Goal: Task Accomplishment & Management: Complete application form

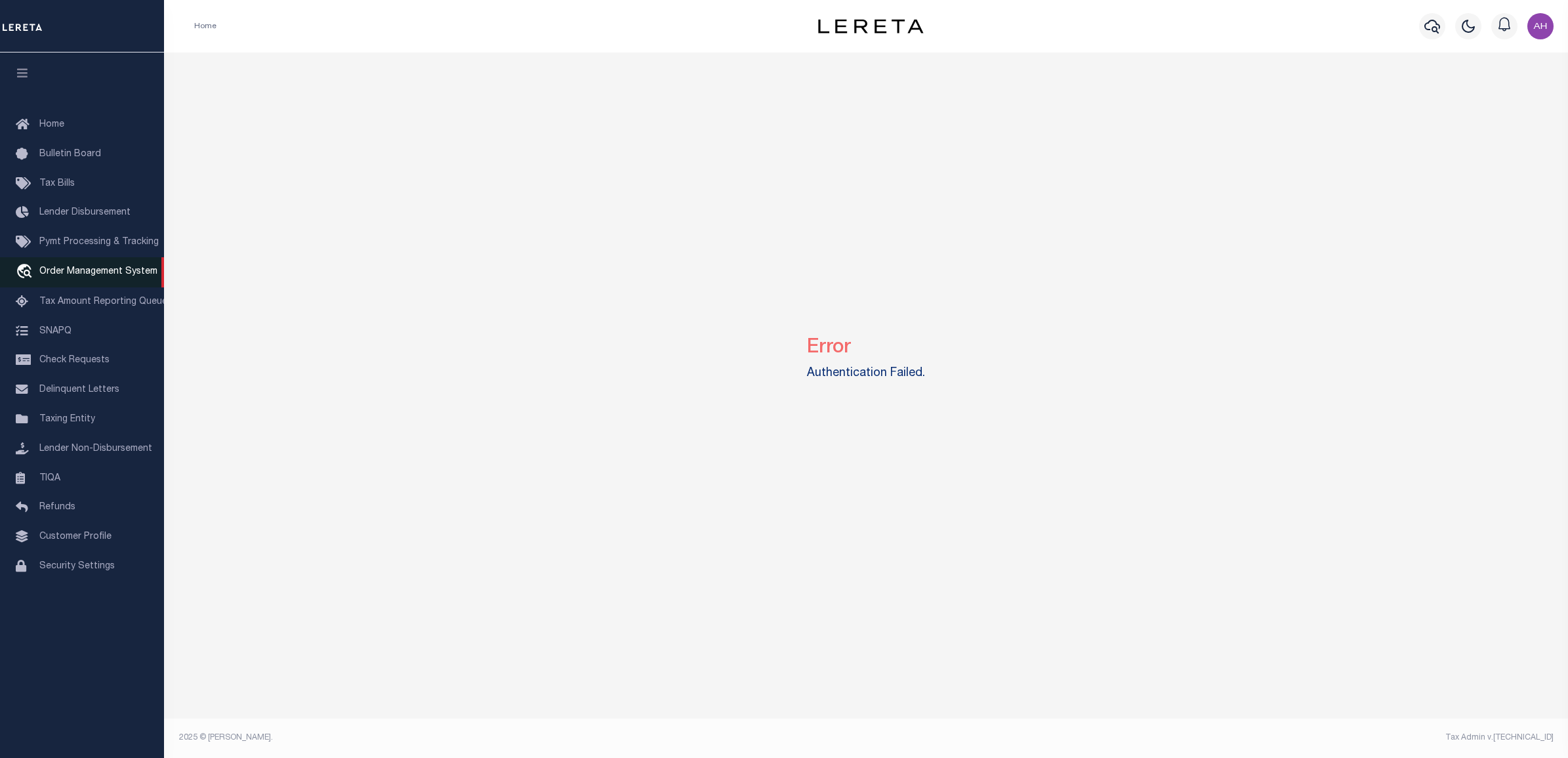
click at [103, 272] on span "Order Management System" at bounding box center [98, 271] width 118 height 9
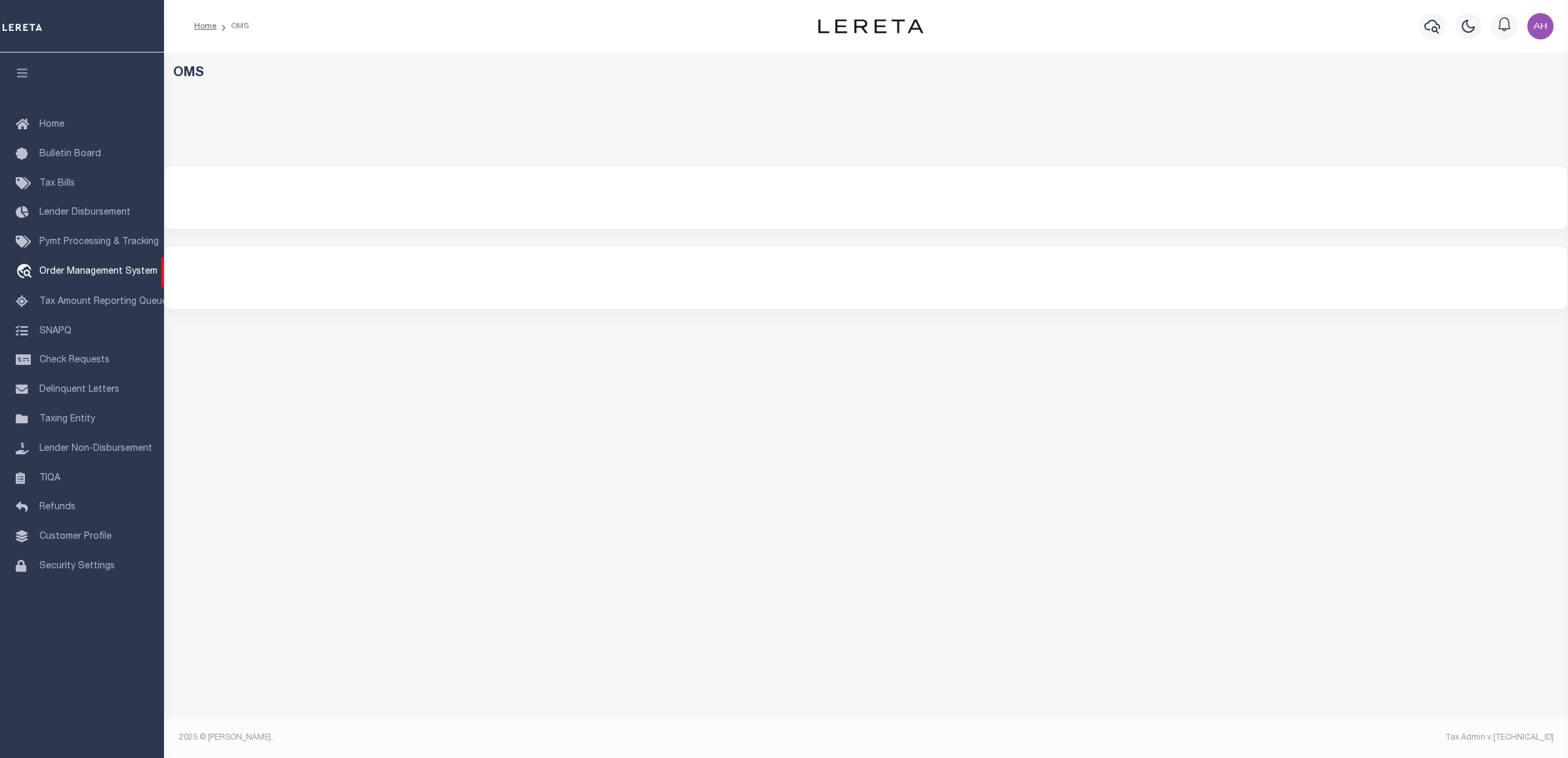
select select "9"
select select "1011"
select select
select select "200"
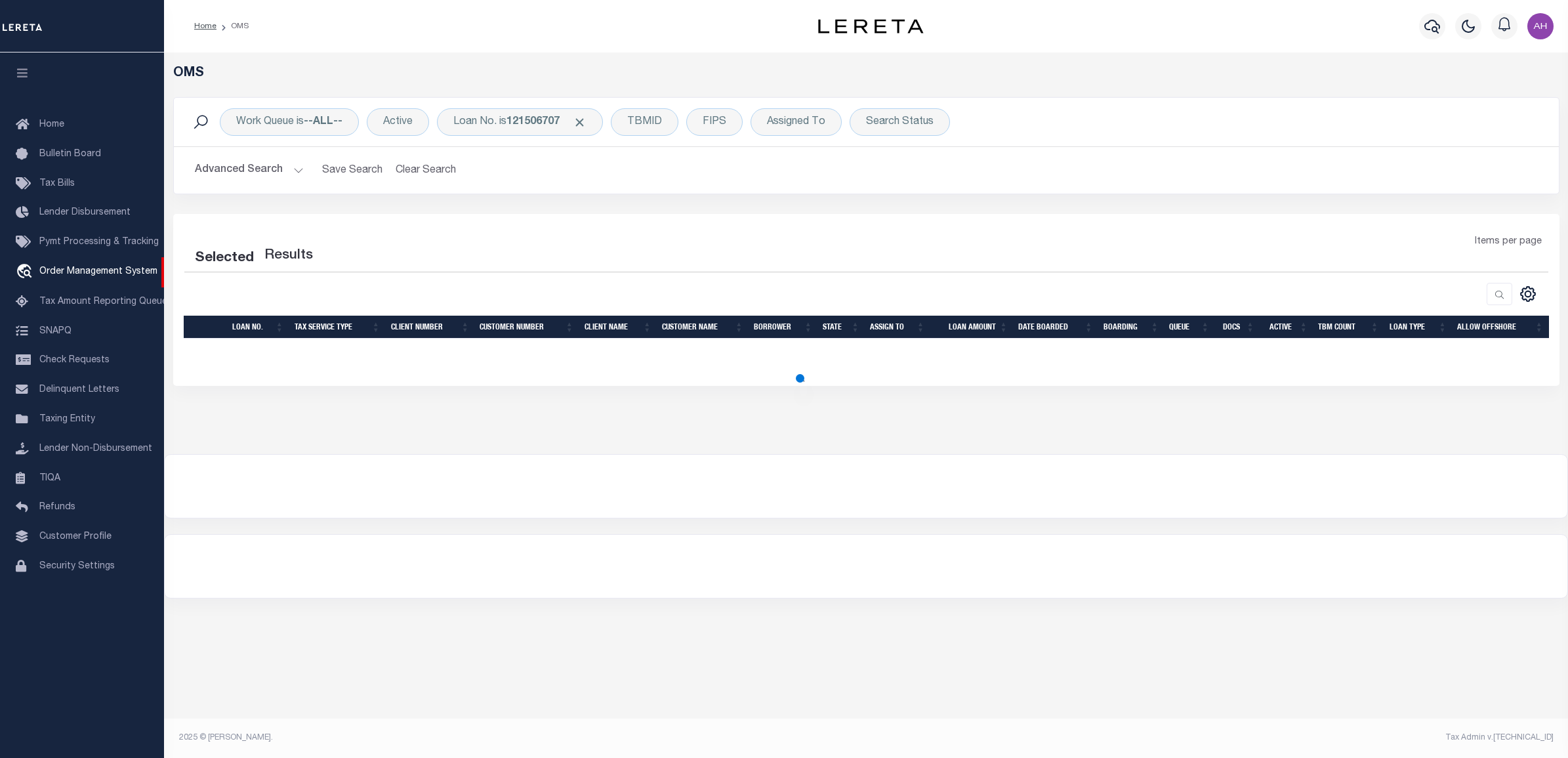
select select "200"
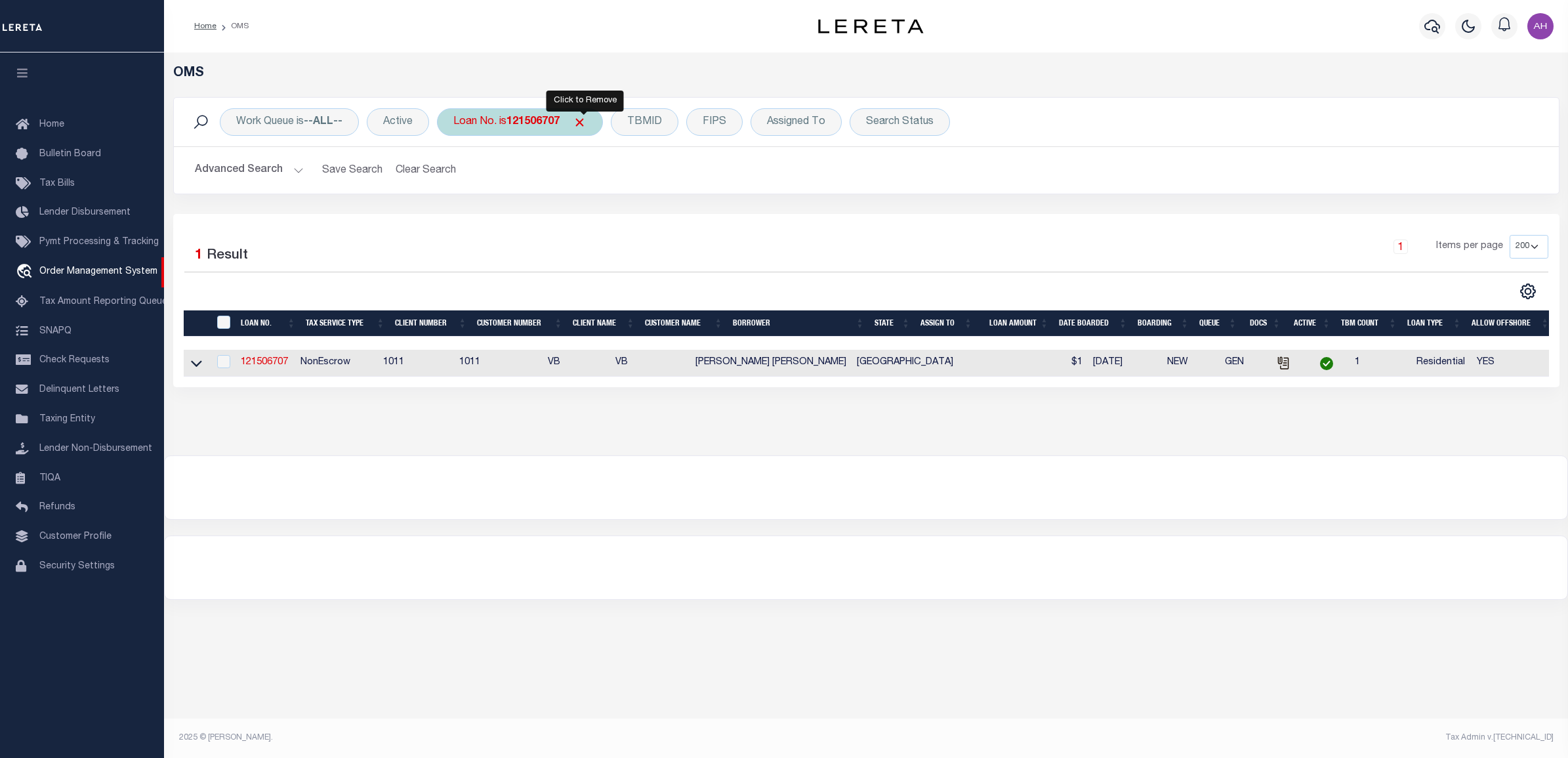
click at [582, 119] on span "Click to Remove" at bounding box center [579, 122] width 14 height 14
drag, startPoint x: 221, startPoint y: 163, endPoint x: 278, endPoint y: 351, distance: 196.5
click at [221, 162] on button "Advanced Search" at bounding box center [249, 170] width 109 height 26
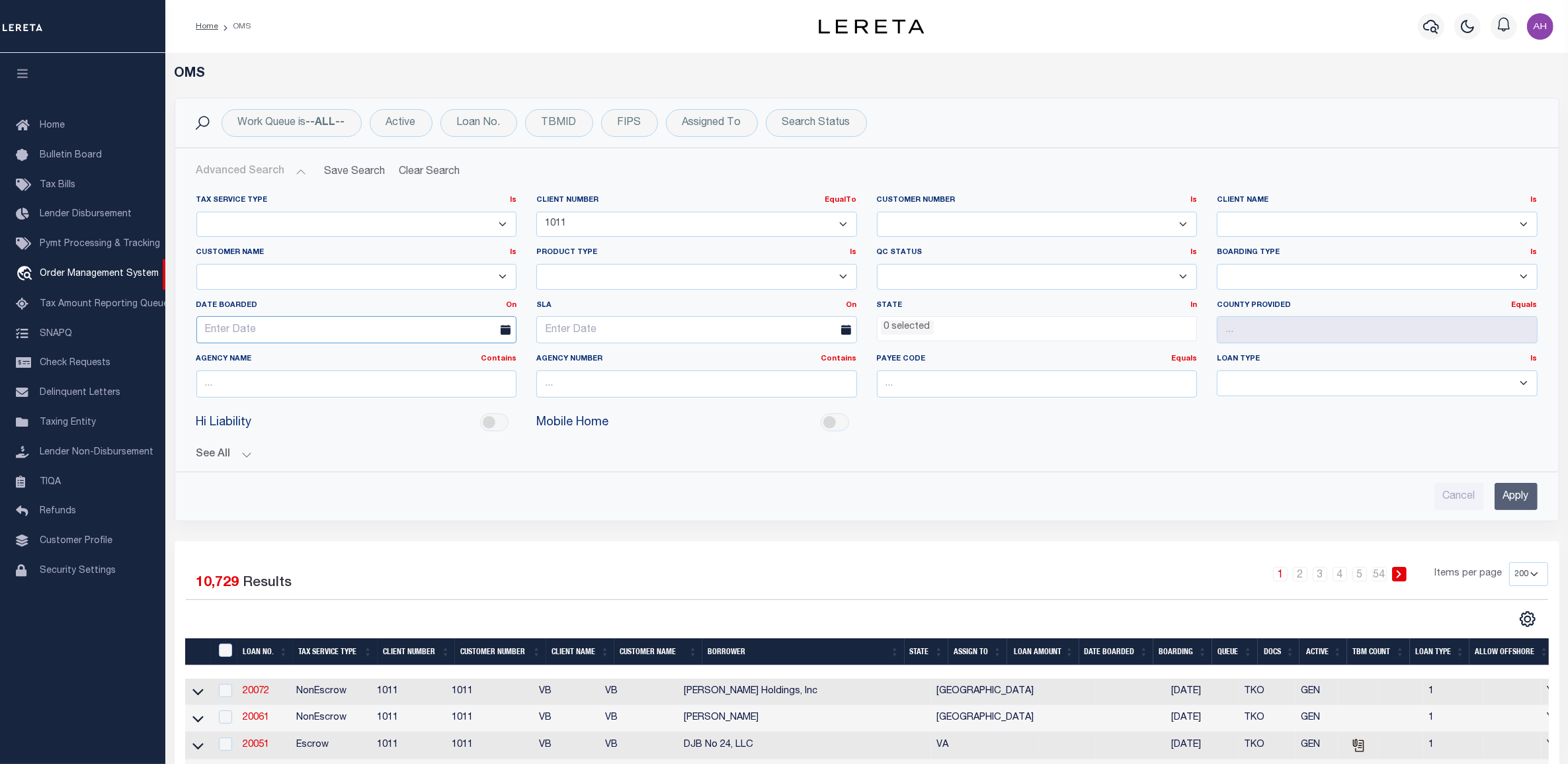
click at [302, 463] on span "15" at bounding box center [298, 457] width 26 height 26
type input "[DATE]"
click at [1511, 498] on input "Apply" at bounding box center [1516, 496] width 43 height 27
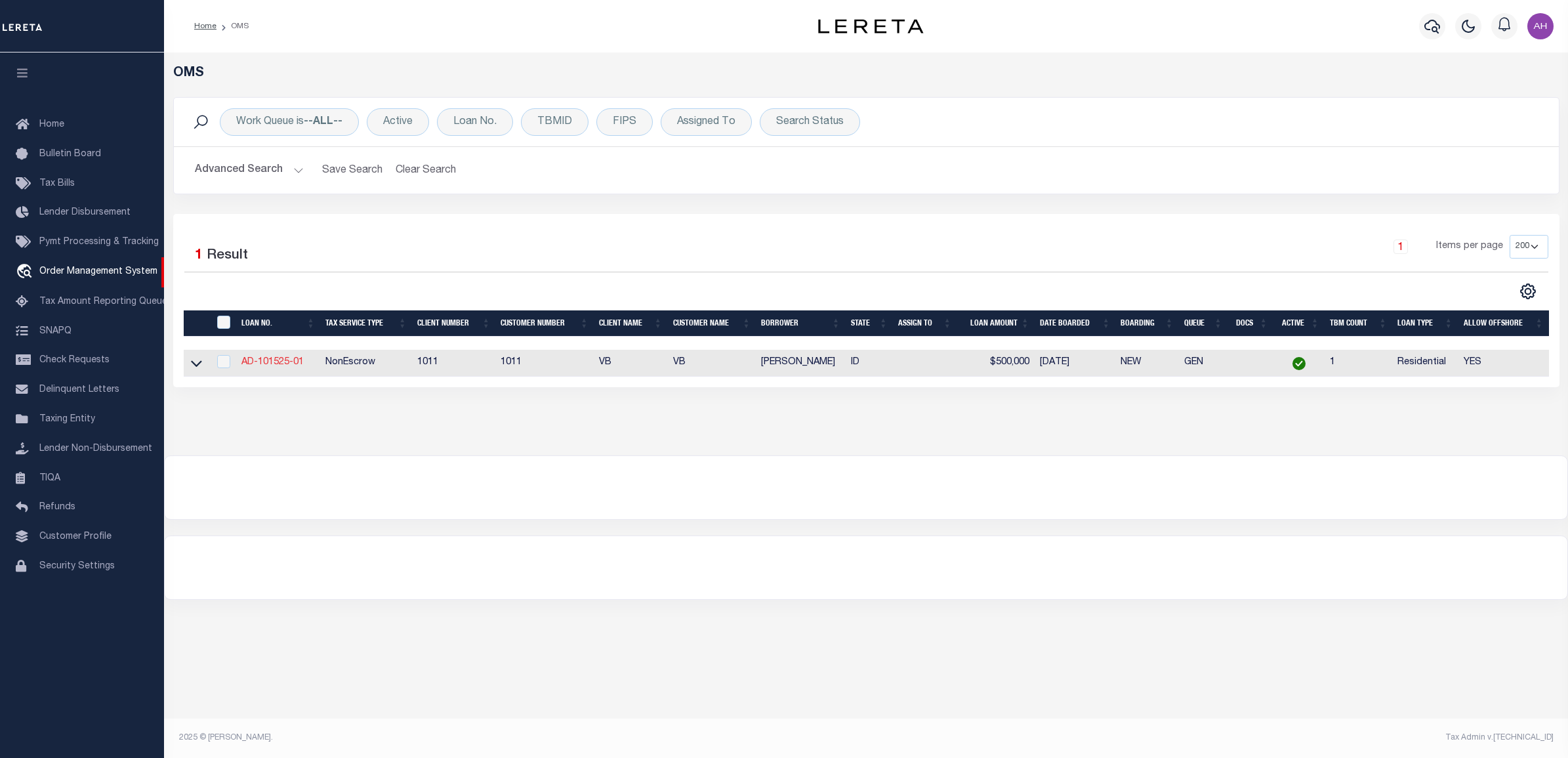
click at [272, 366] on link "AD-101525-01" at bounding box center [273, 362] width 62 height 9
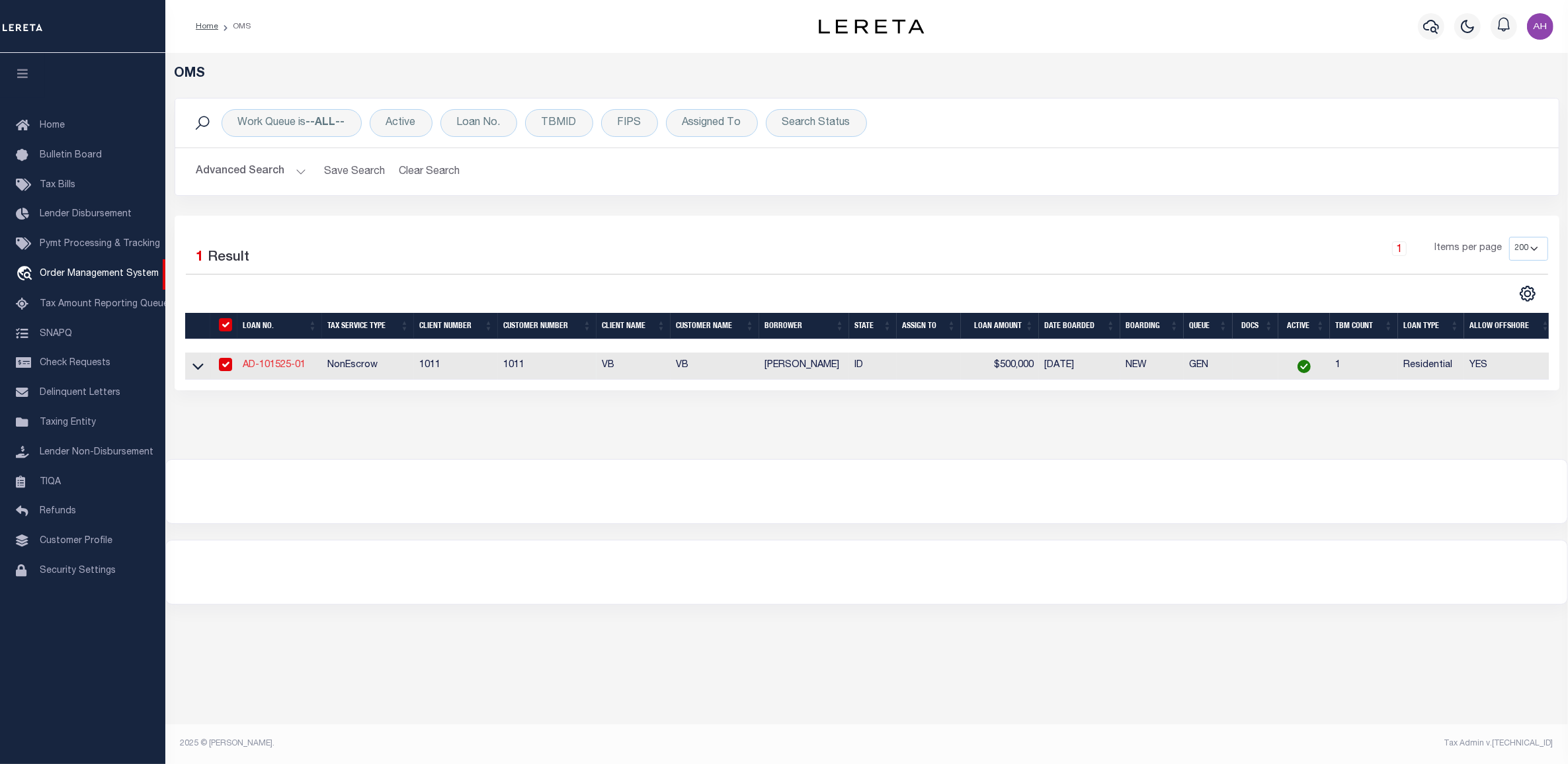
type input "AD-101525-01"
type input "[PERSON_NAME]"
select select
type input "[STREET_ADDRESS][PERSON_NAME]"
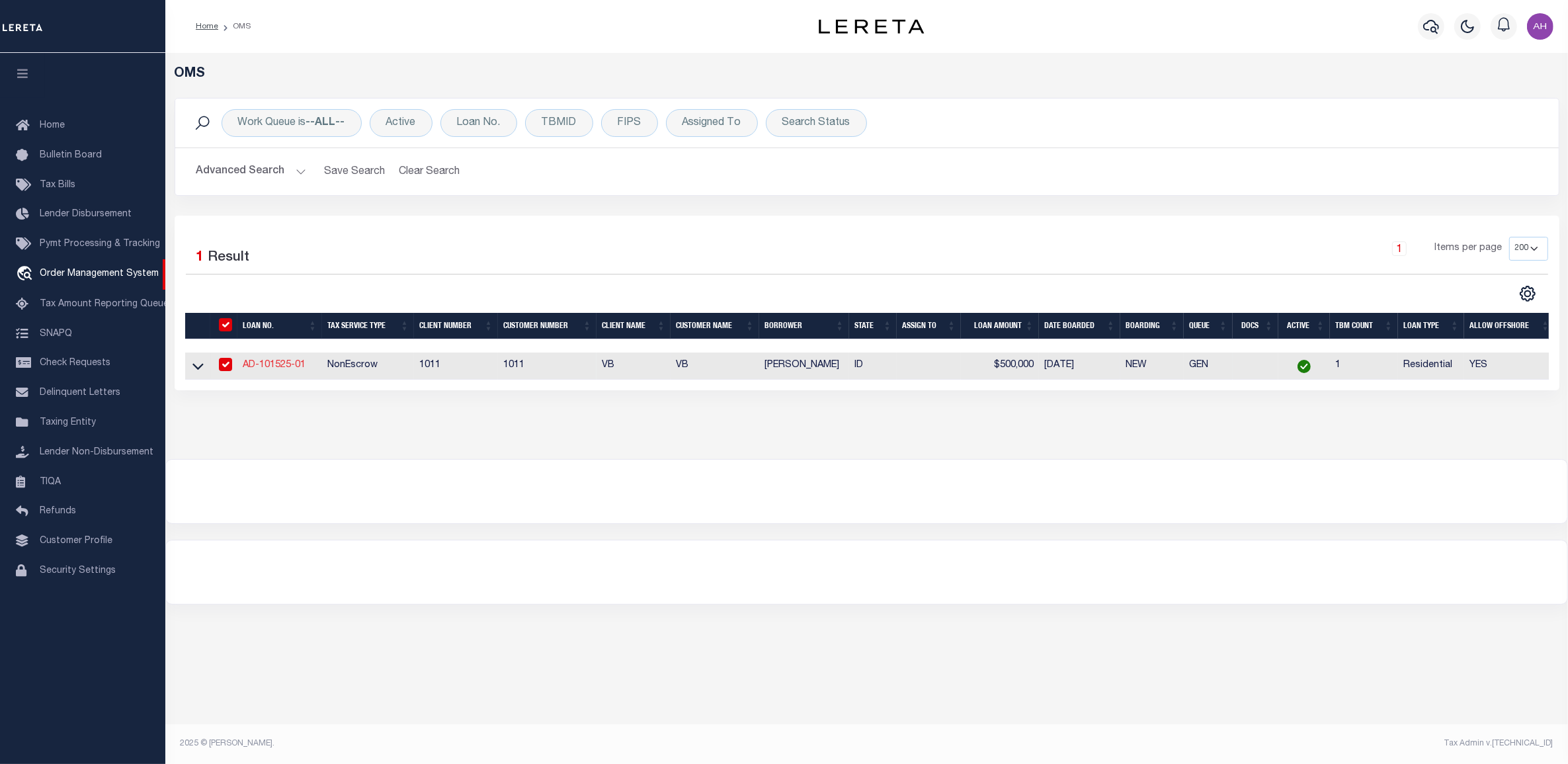
type input "POCATELLO ID 83201-2115"
type input "[DATE]"
select select "10"
select select "NonEscrow"
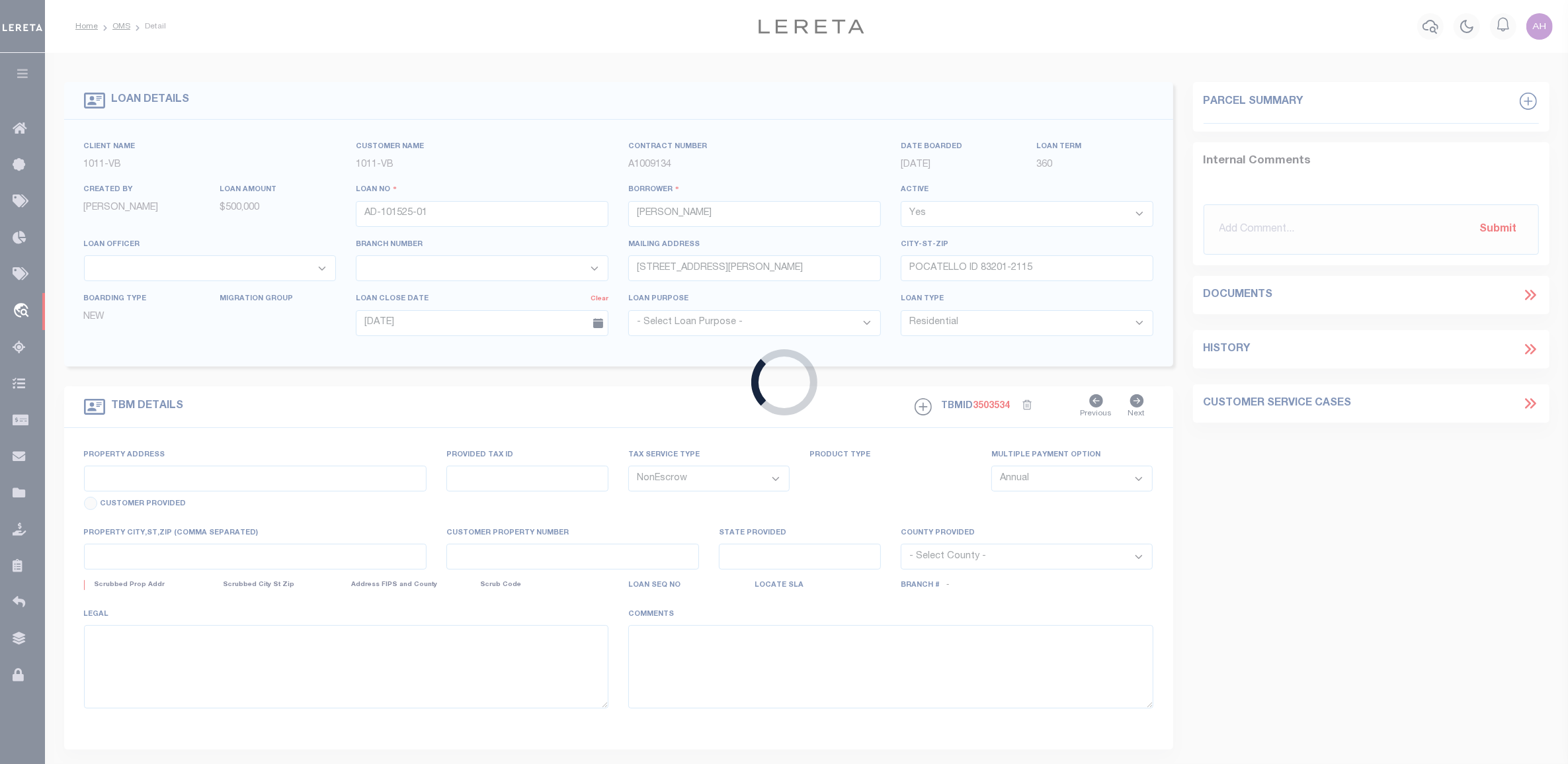
type input "[STREET_ADDRESS][PERSON_NAME]"
select select
type input "POCATELLO ID 83201-2115"
type input "ID"
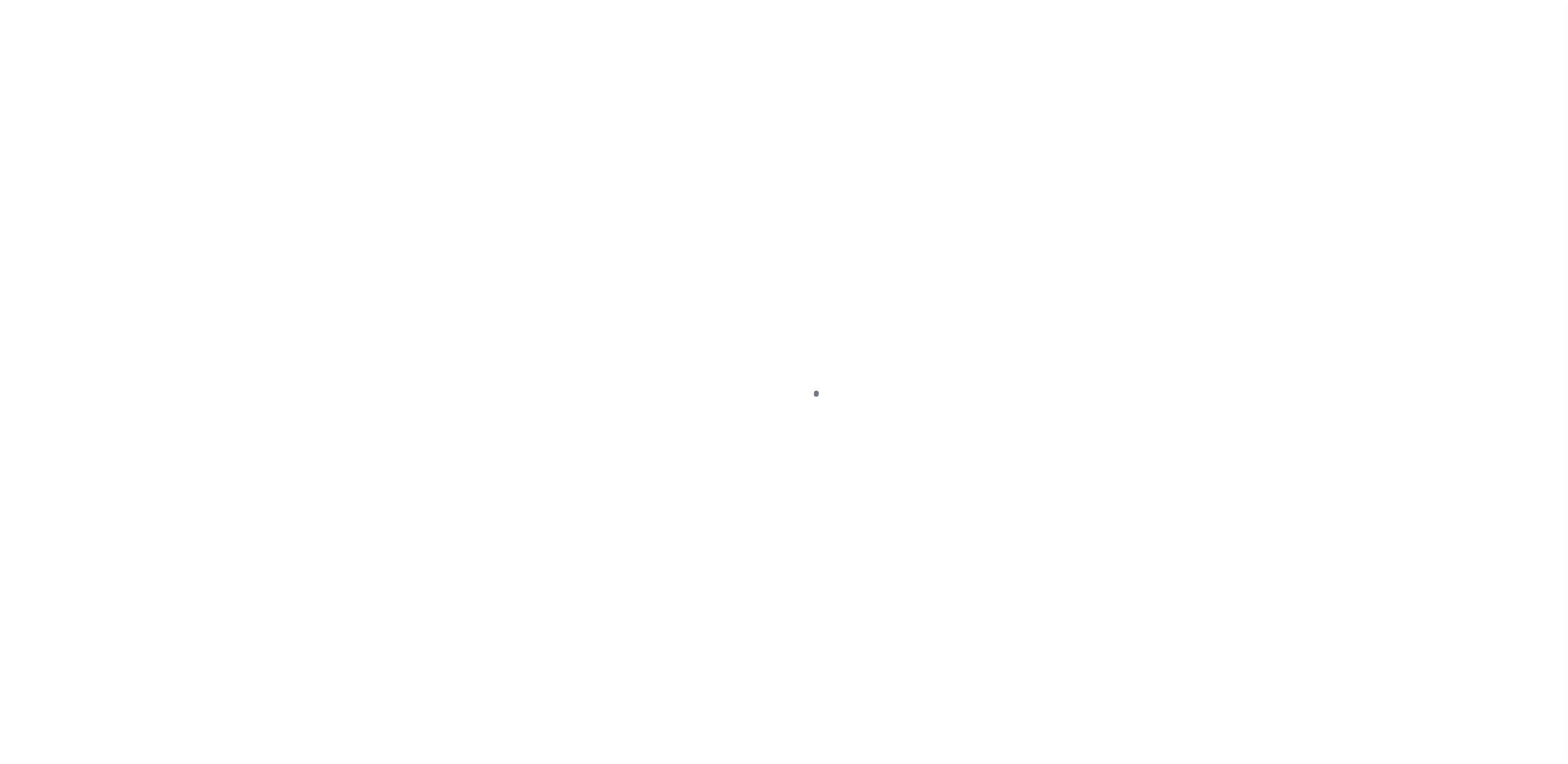
select select "10"
select select "NonEscrow"
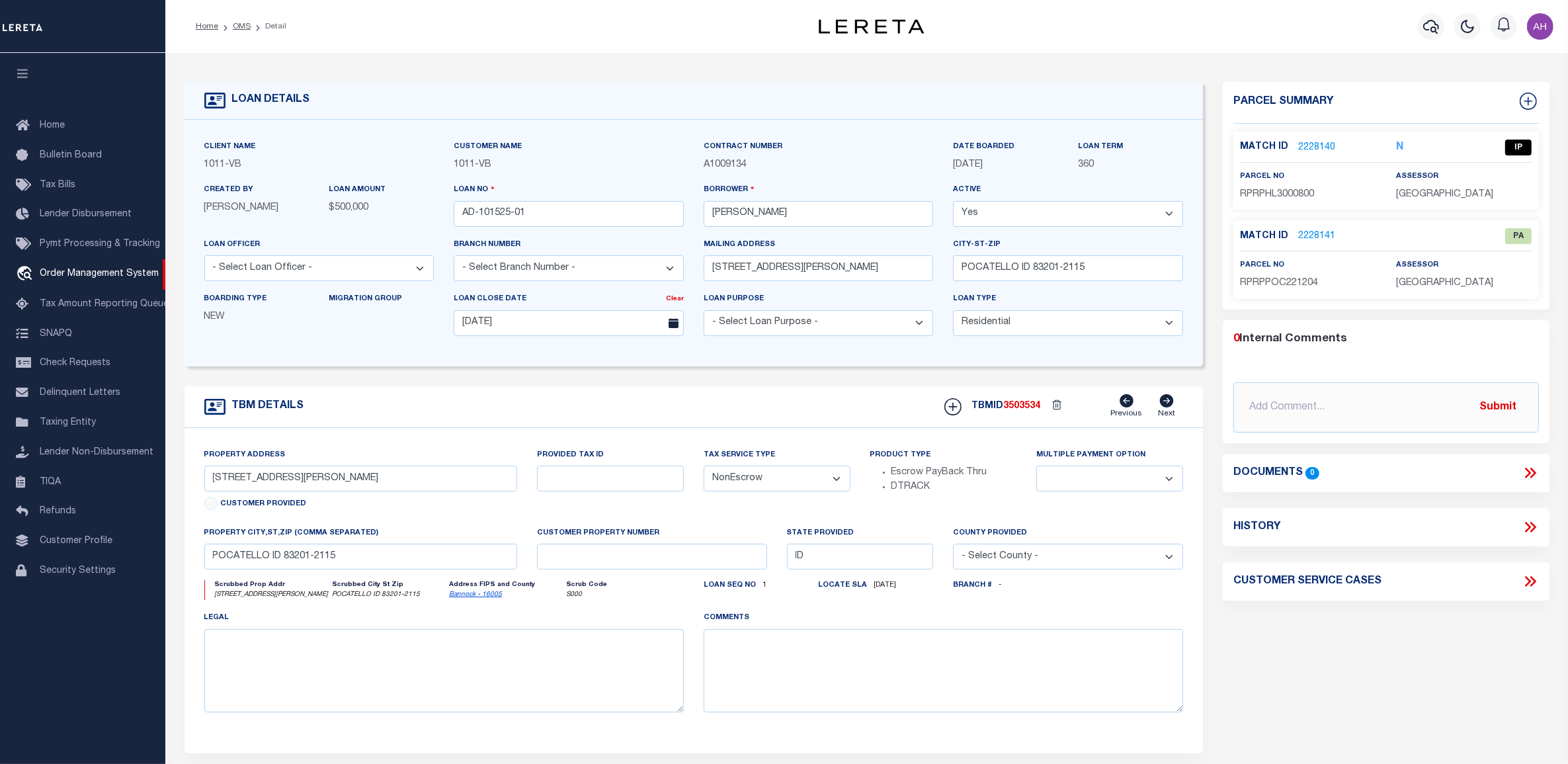
click at [639, 110] on div "LOAN DETAILS" at bounding box center [694, 100] width 1019 height 38
click at [1306, 238] on link "2228141" at bounding box center [1317, 236] width 37 height 14
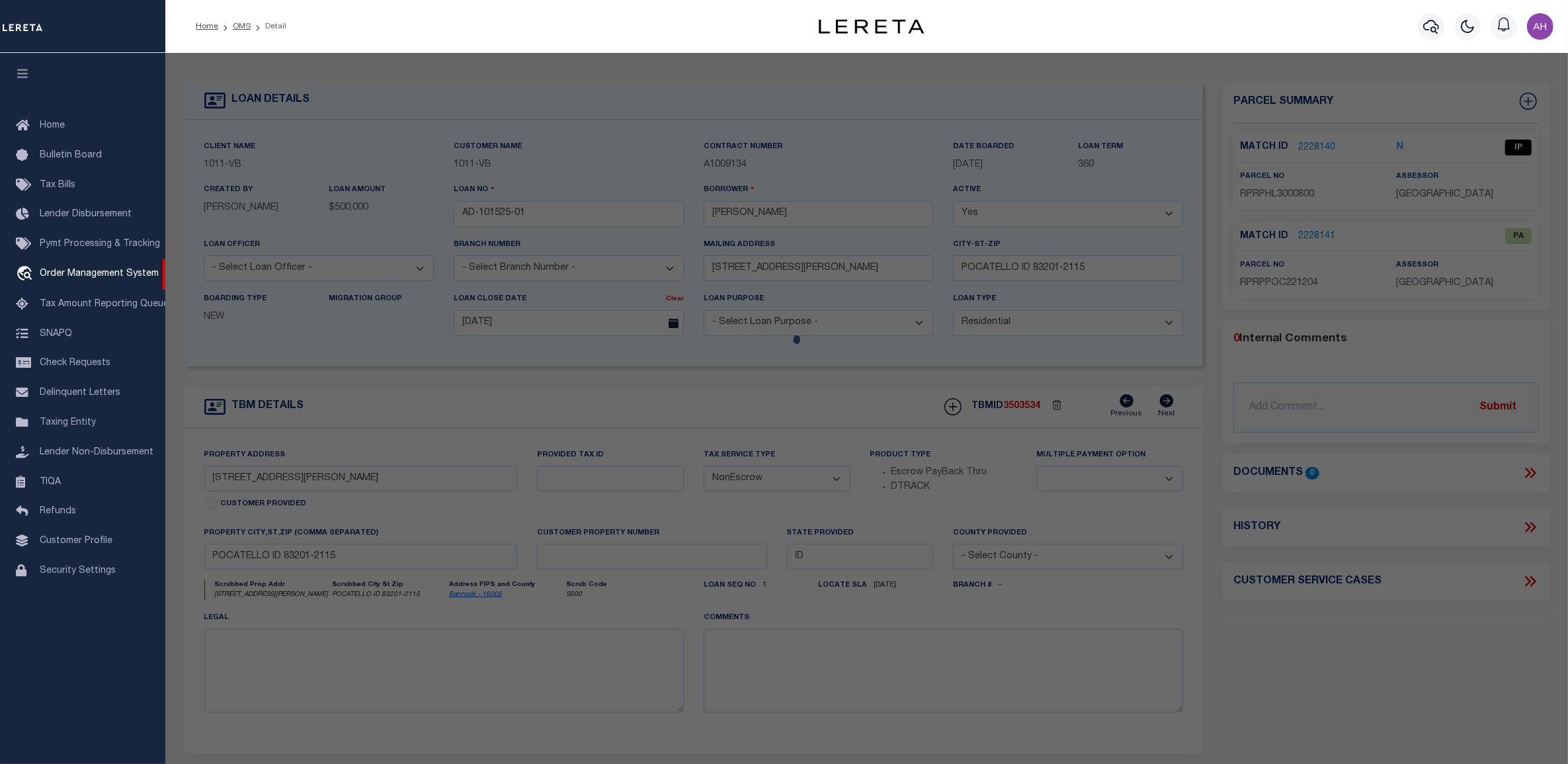
checkbox input "false"
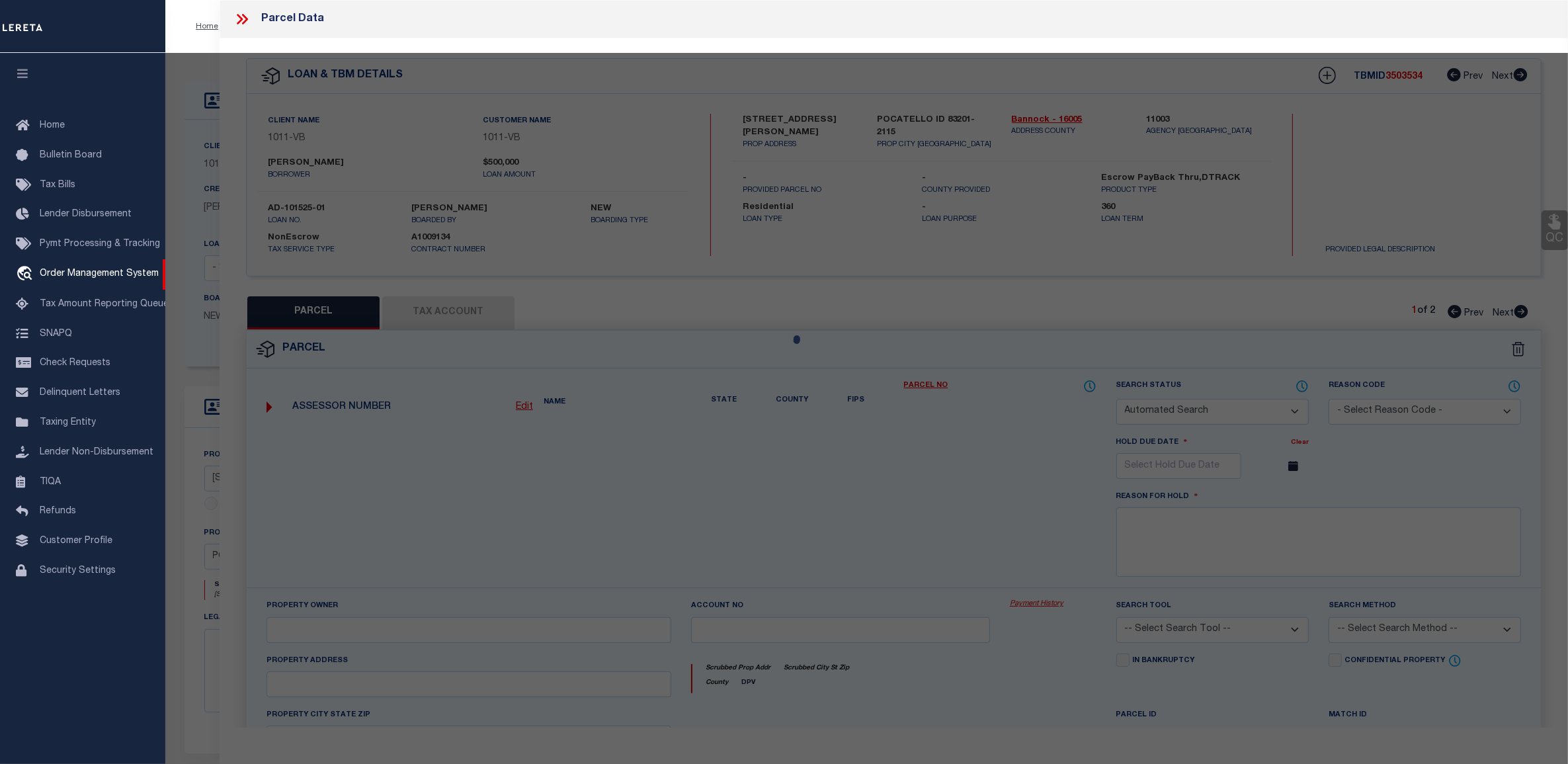
select select "PA"
type input "[PERSON_NAME]"
select select "ATL"
select select "ADD"
checkbox input "false"
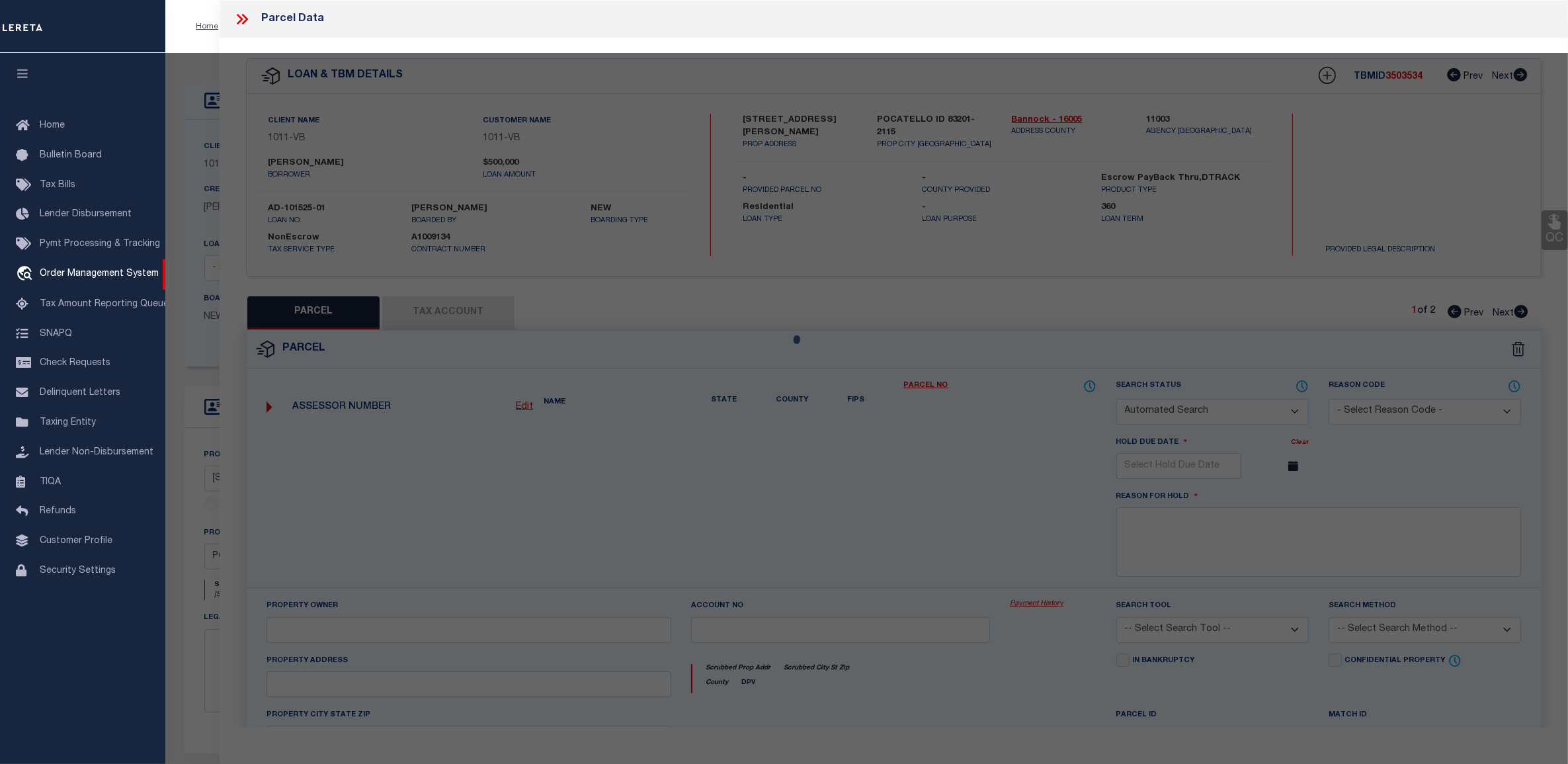
type input "POCATELLO, ID 83201"
type textarea "LOT 5 PLUS 10' VAC ALLEY ADJ BLOCK 339 POCATELLO TOWNSITE"
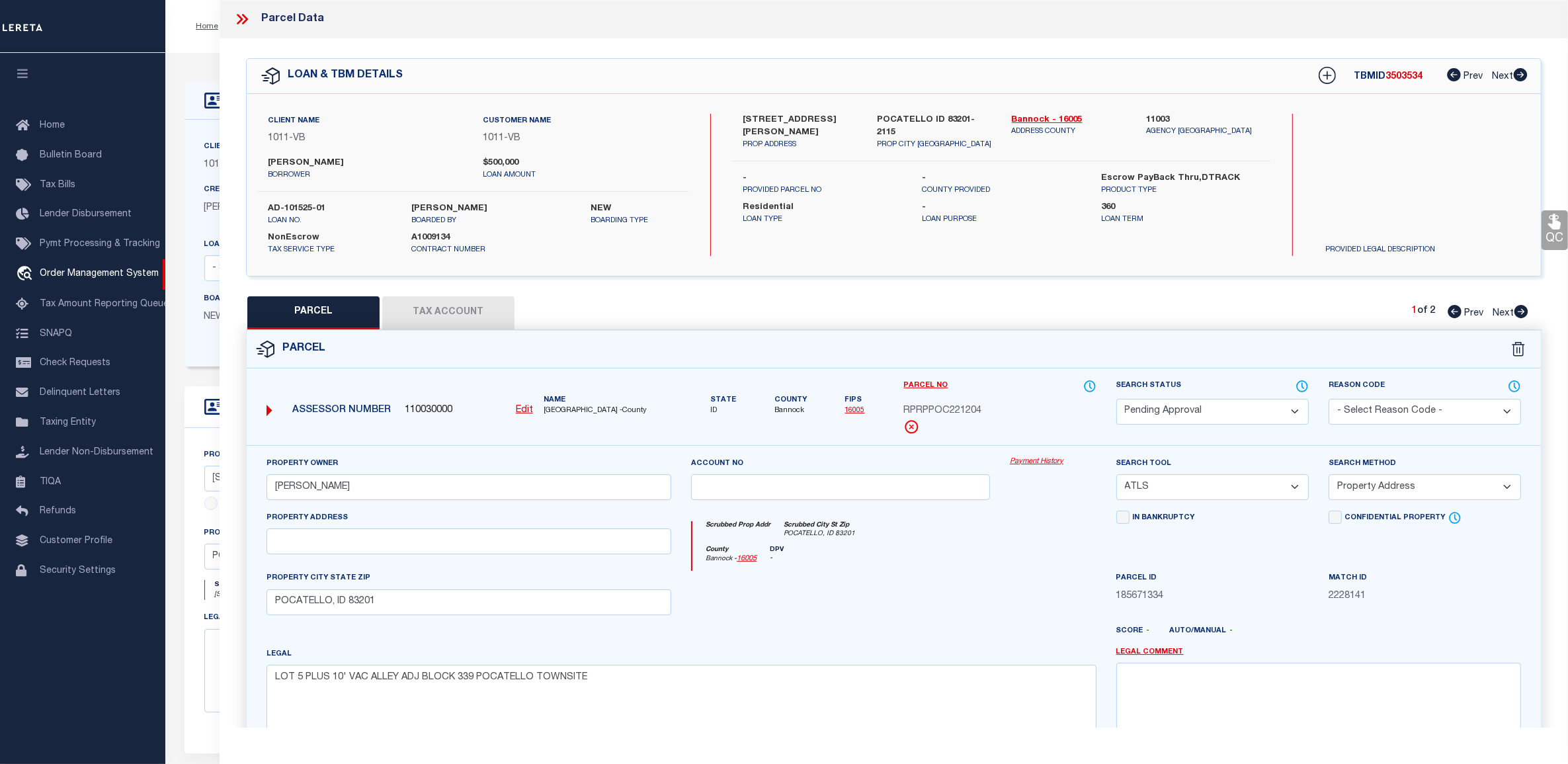
click at [238, 20] on icon at bounding box center [242, 19] width 17 height 17
